Goal: Information Seeking & Learning: Learn about a topic

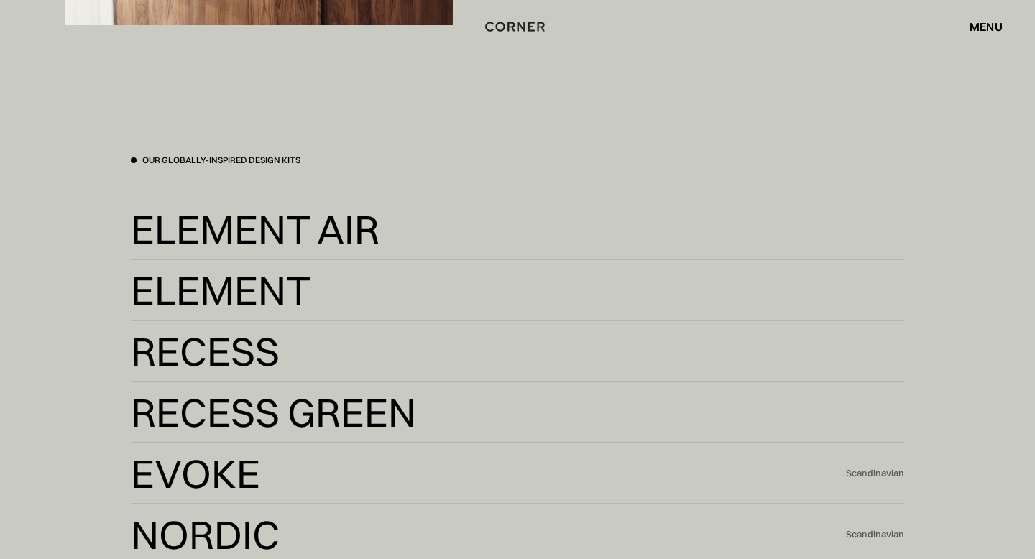
scroll to position [2685, 0]
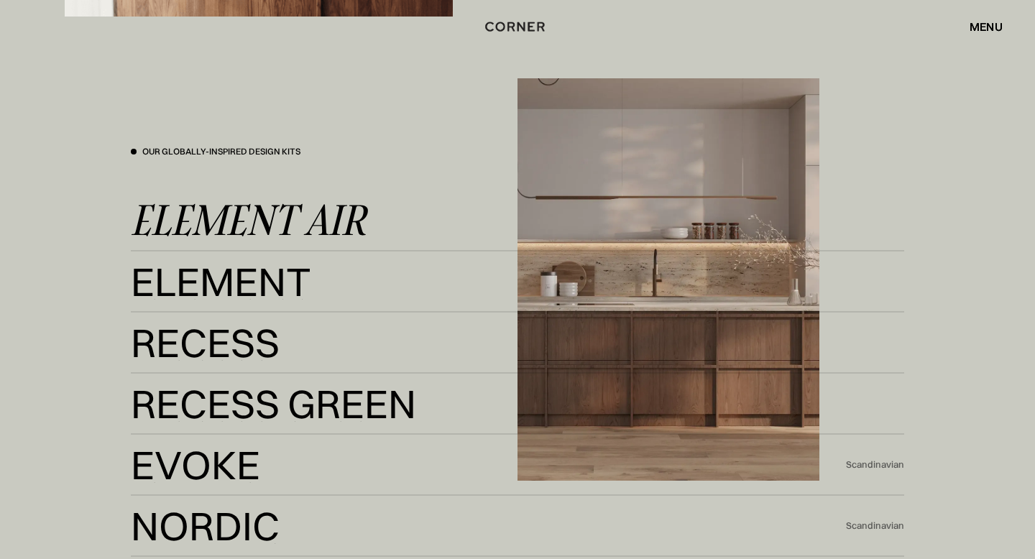
click at [327, 230] on div "Element Air" at bounding box center [248, 220] width 235 height 34
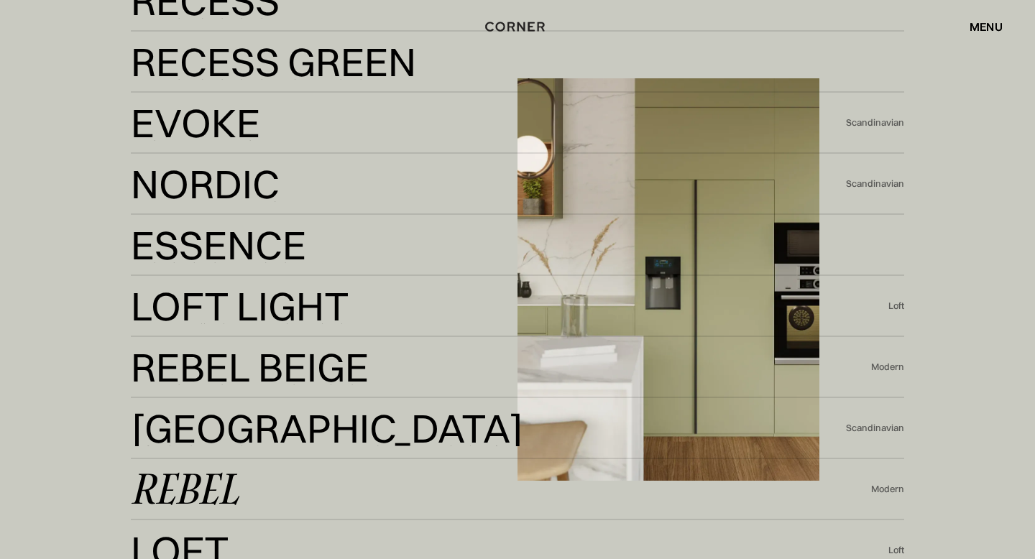
scroll to position [3023, 0]
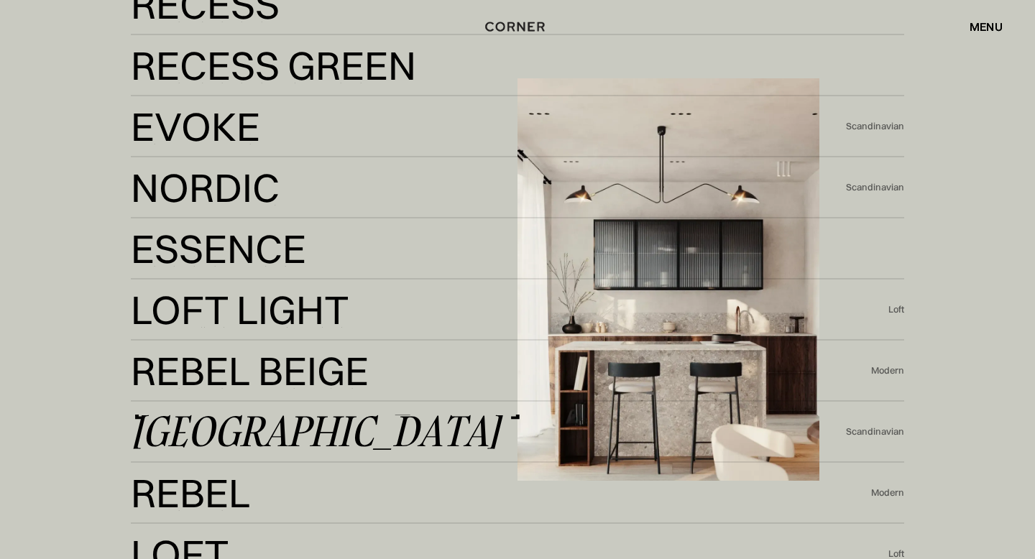
click at [228, 437] on div "[GEOGRAPHIC_DATA]" at bounding box center [315, 432] width 369 height 34
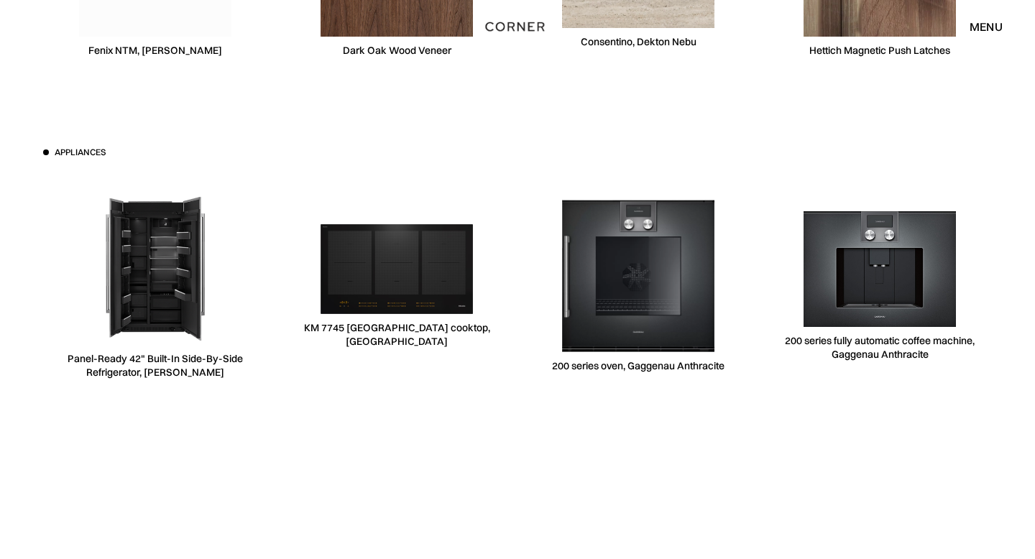
scroll to position [4648, 0]
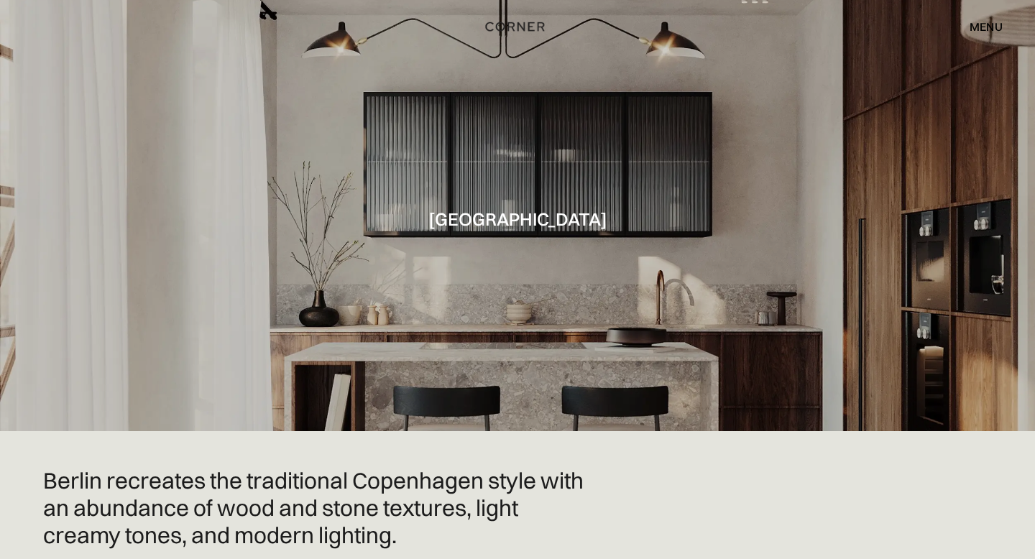
click at [293, 519] on h2 "Berlin recreates the traditional Copenhagen style with an abundance of wood and…" at bounding box center [316, 507] width 546 height 81
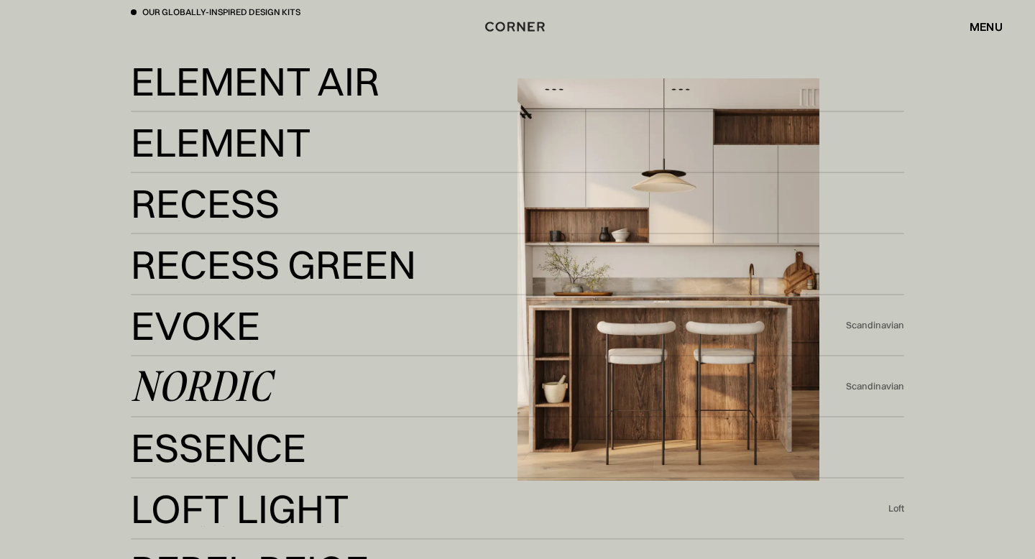
scroll to position [2797, 0]
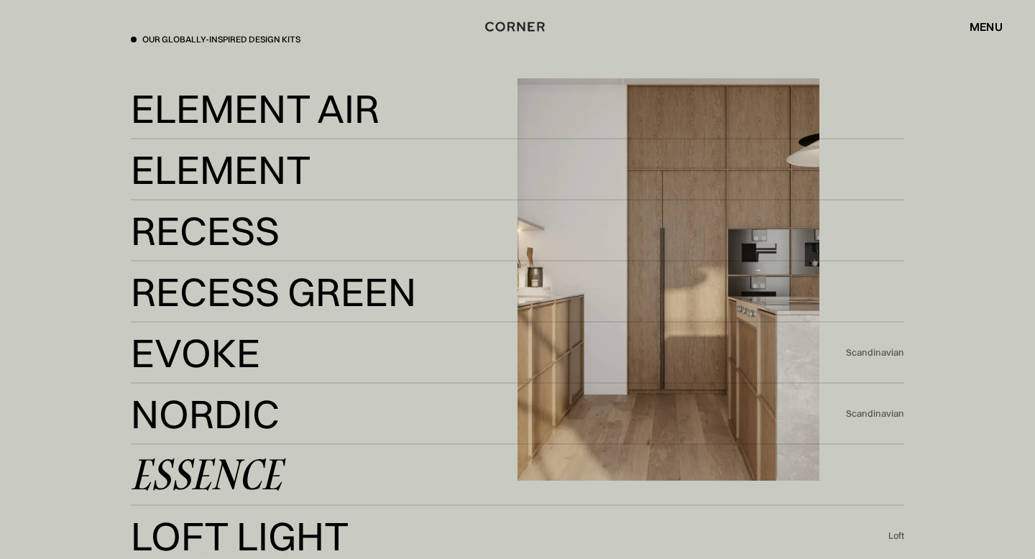
click at [242, 455] on div "Essence Essence" at bounding box center [517, 475] width 773 height 61
click at [246, 471] on div "Essence" at bounding box center [206, 475] width 151 height 34
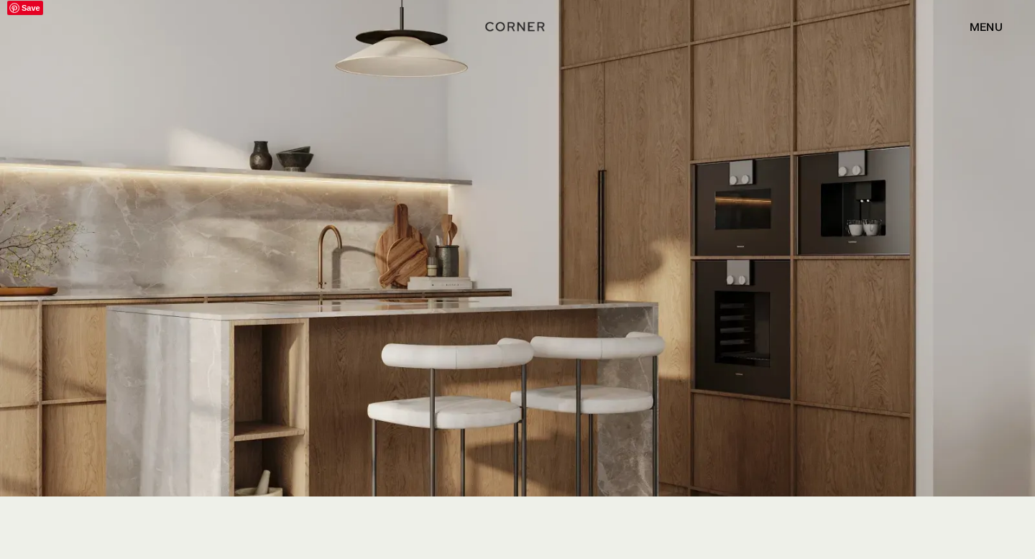
scroll to position [2770, 0]
